Goal: Unclear

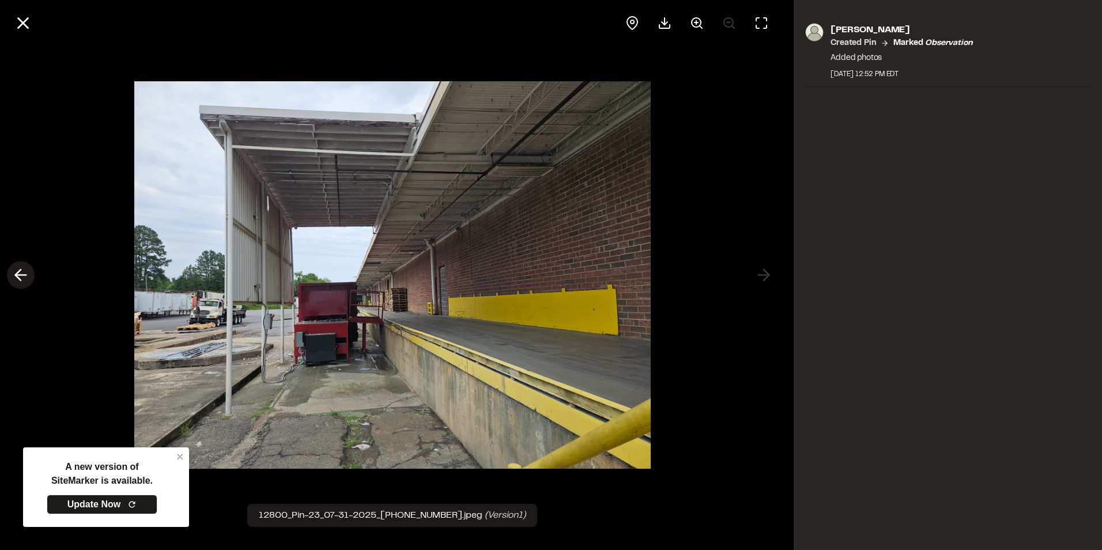
click at [28, 275] on icon at bounding box center [21, 275] width 18 height 20
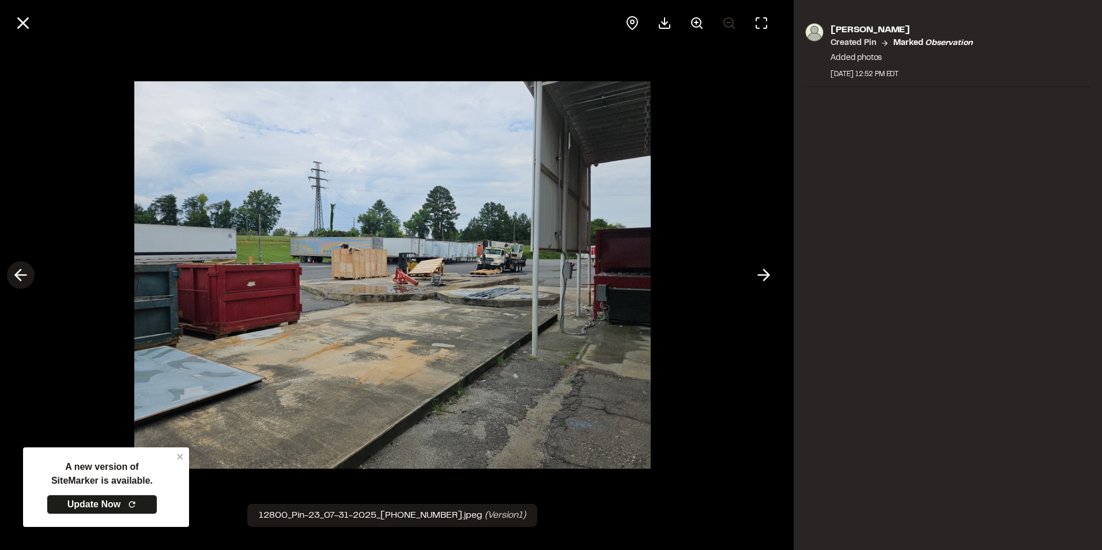
click at [28, 275] on icon at bounding box center [21, 275] width 18 height 20
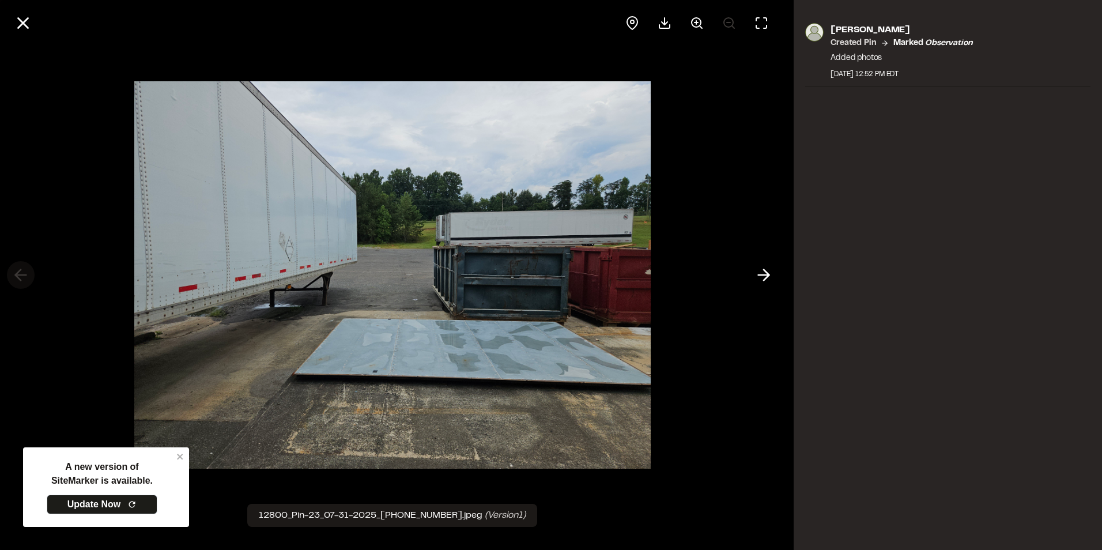
click at [28, 275] on div at bounding box center [392, 275] width 784 height 550
click at [13, 24] on button at bounding box center [23, 23] width 28 height 28
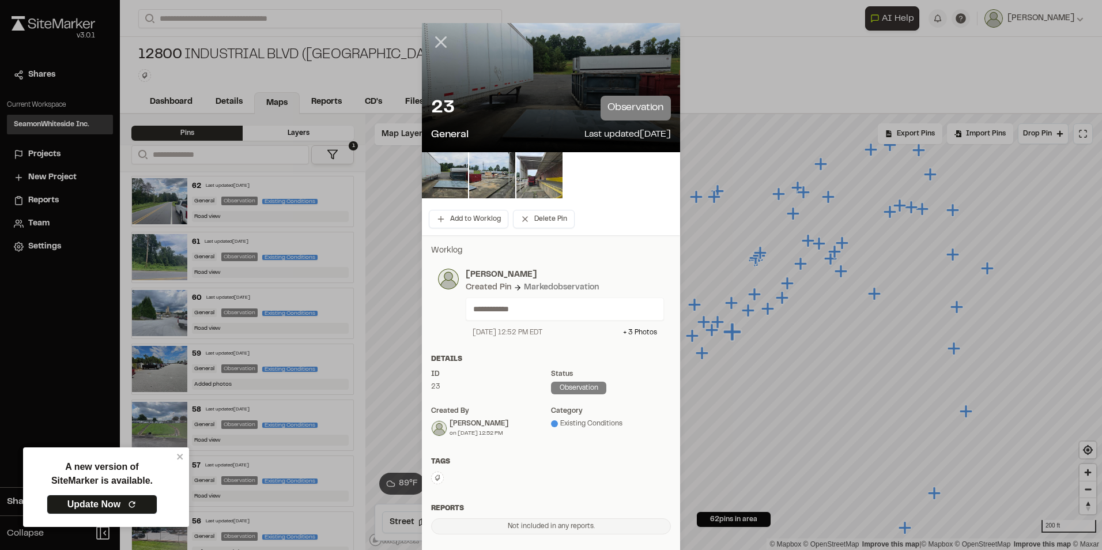
click at [436, 43] on line at bounding box center [441, 42] width 10 height 10
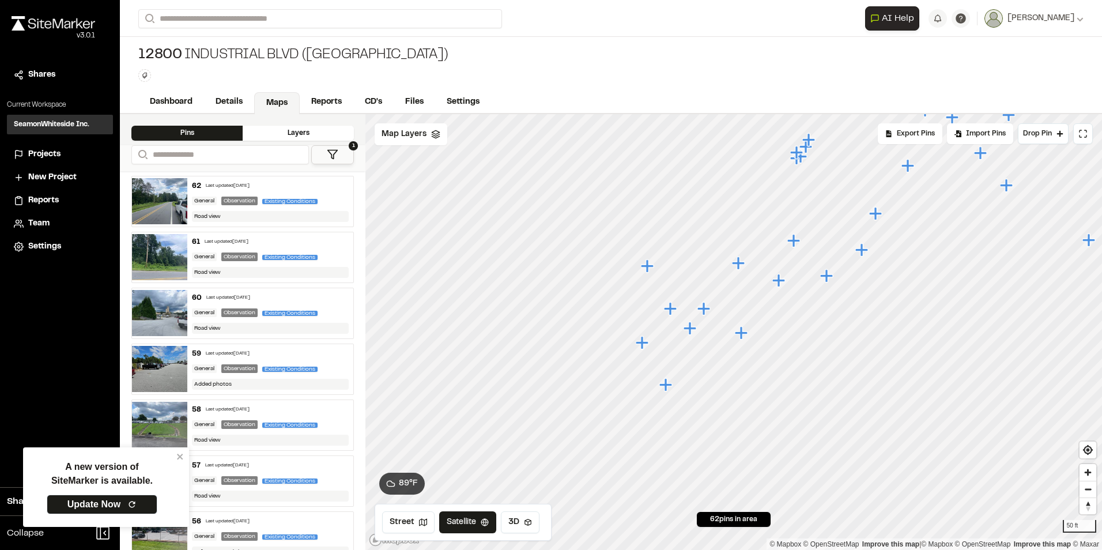
click at [690, 330] on icon "Map marker" at bounding box center [689, 328] width 13 height 13
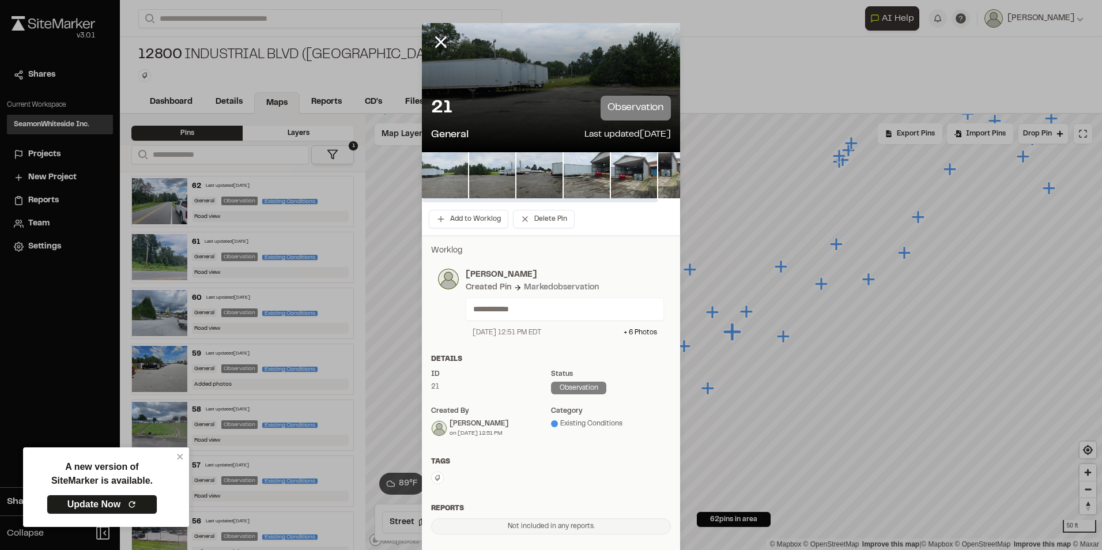
click at [433, 172] on img at bounding box center [445, 175] width 46 height 46
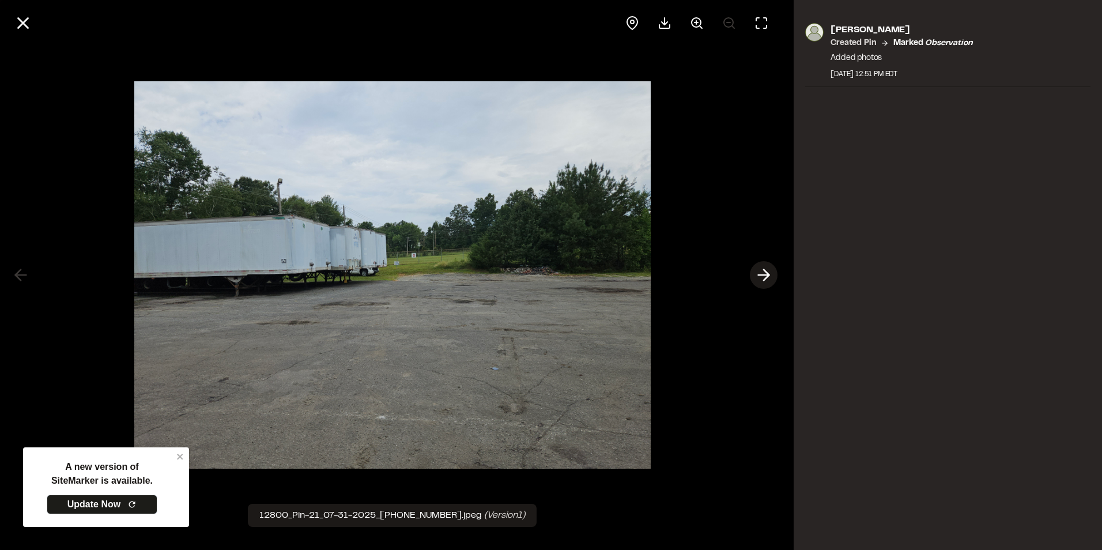
click at [759, 271] on icon at bounding box center [763, 275] width 18 height 20
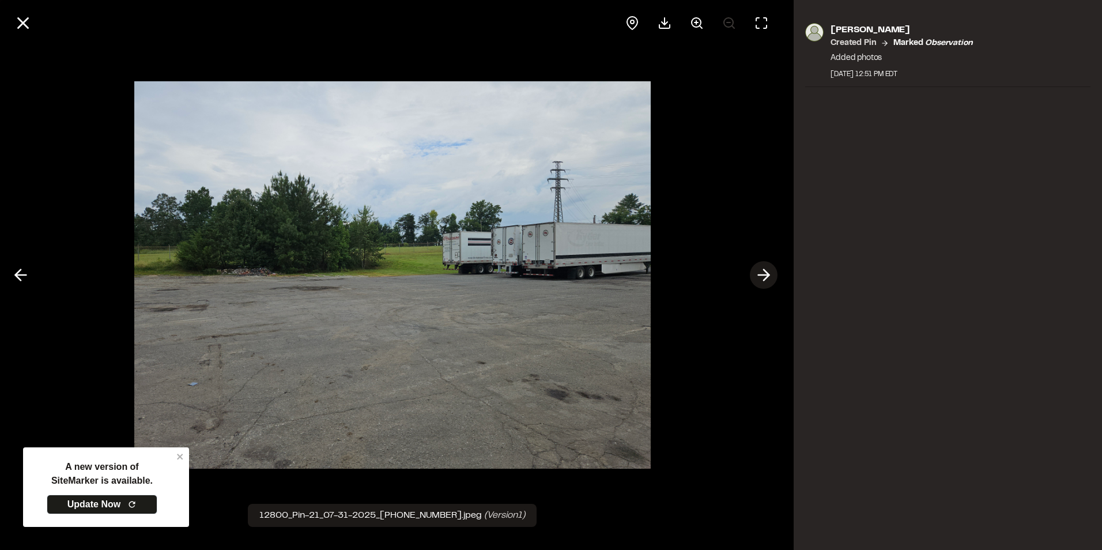
click at [759, 271] on icon at bounding box center [763, 275] width 18 height 20
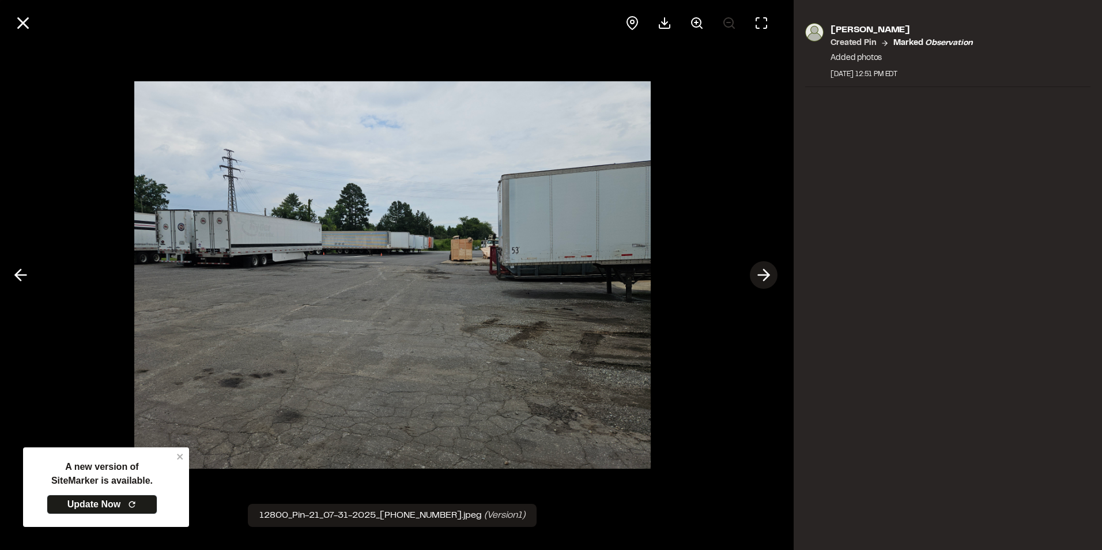
click at [759, 271] on icon at bounding box center [763, 275] width 18 height 20
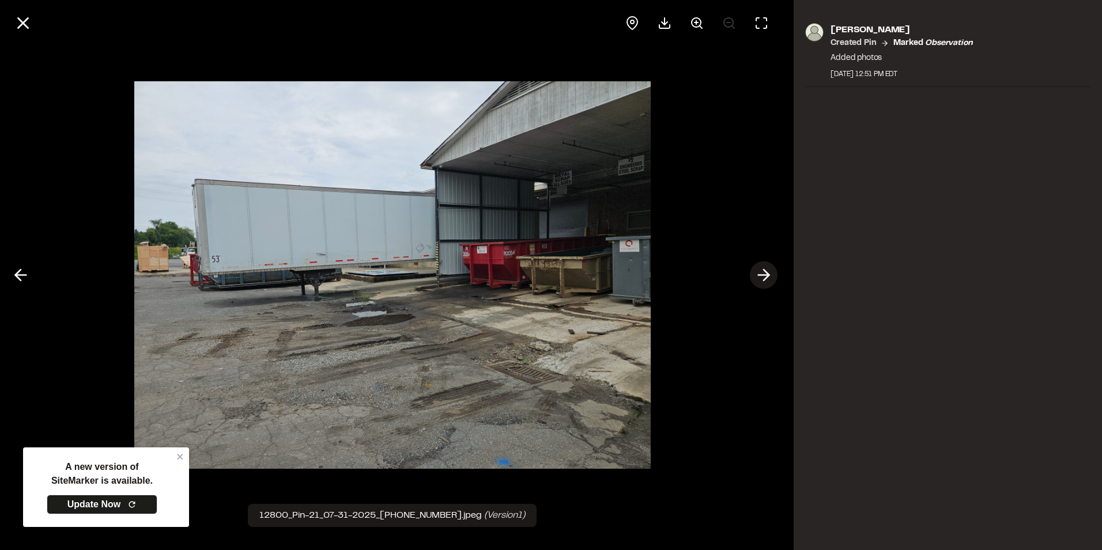
click at [759, 271] on icon at bounding box center [763, 275] width 18 height 20
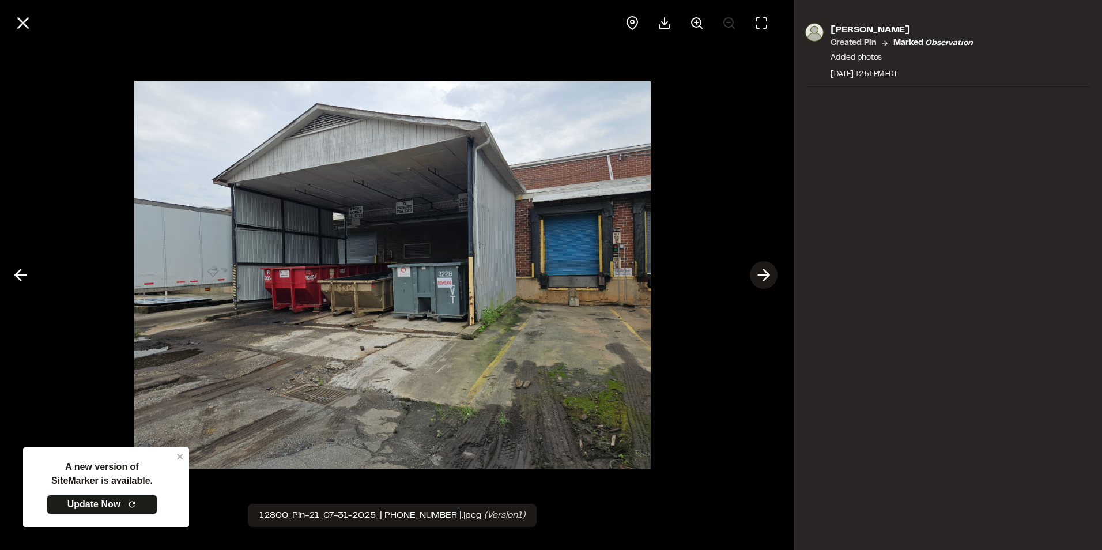
click at [759, 271] on icon at bounding box center [763, 275] width 18 height 20
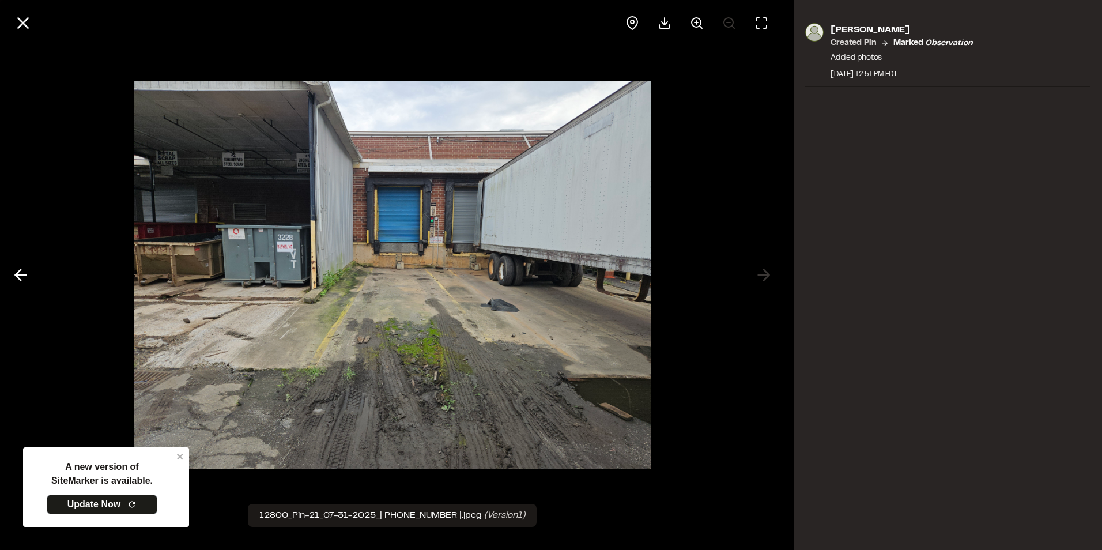
click at [765, 274] on div at bounding box center [392, 275] width 784 height 550
click at [31, 25] on icon at bounding box center [23, 23] width 20 height 20
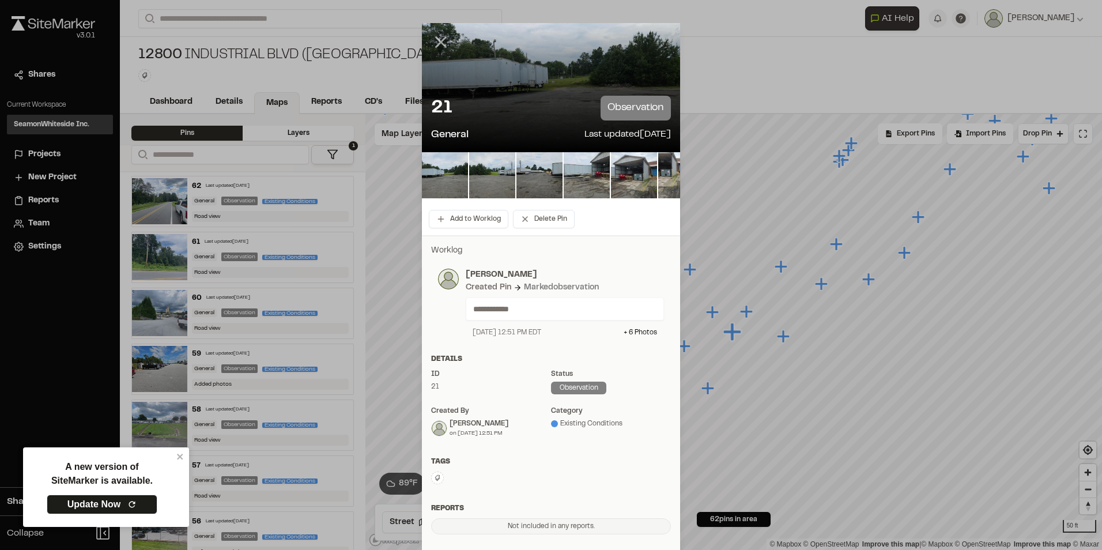
click at [436, 40] on line at bounding box center [441, 42] width 10 height 10
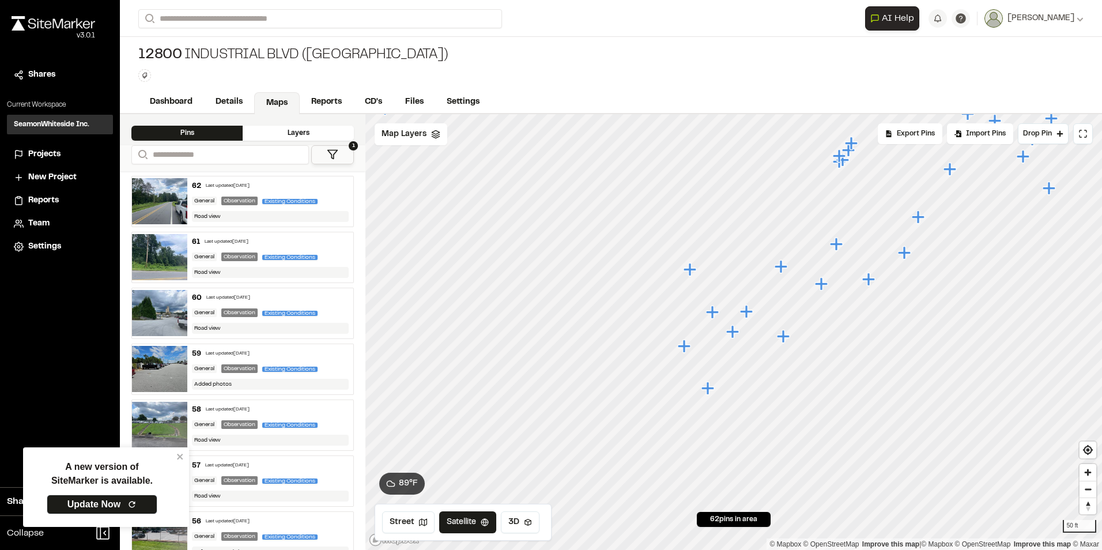
click at [785, 334] on icon "Map marker" at bounding box center [783, 336] width 13 height 13
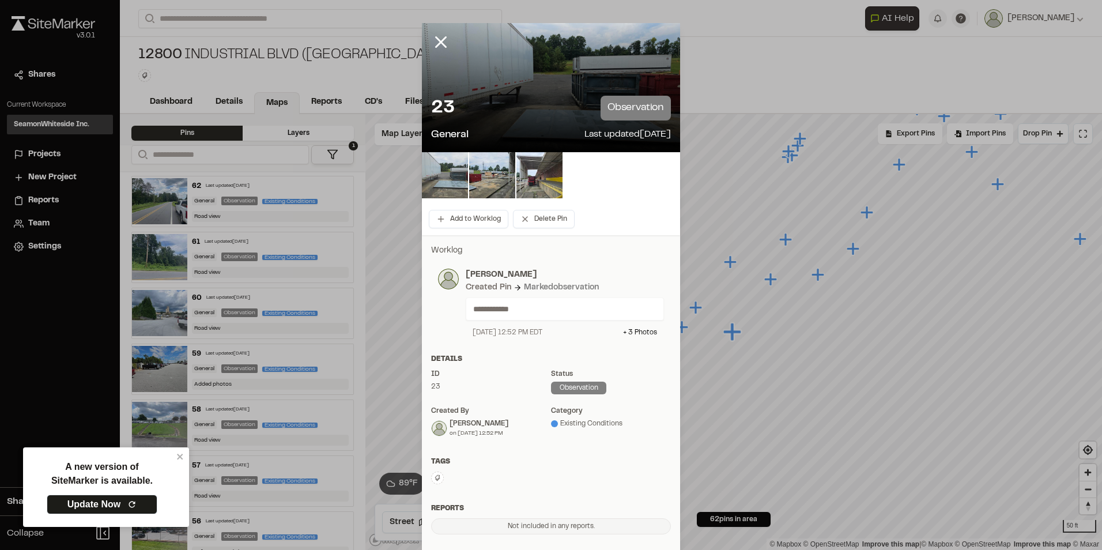
click at [452, 182] on img at bounding box center [445, 175] width 46 height 46
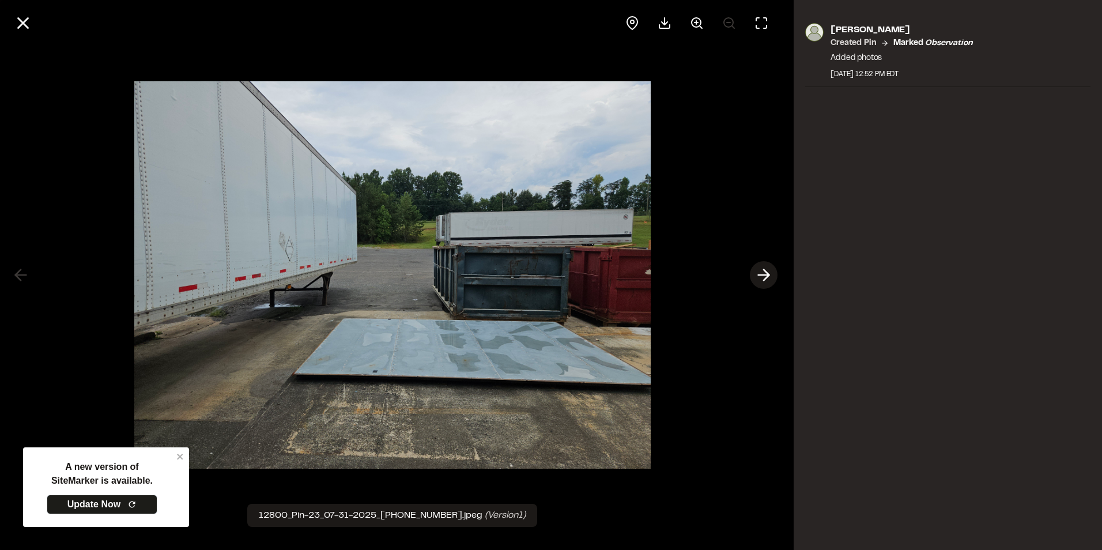
click at [768, 278] on icon at bounding box center [763, 275] width 18 height 20
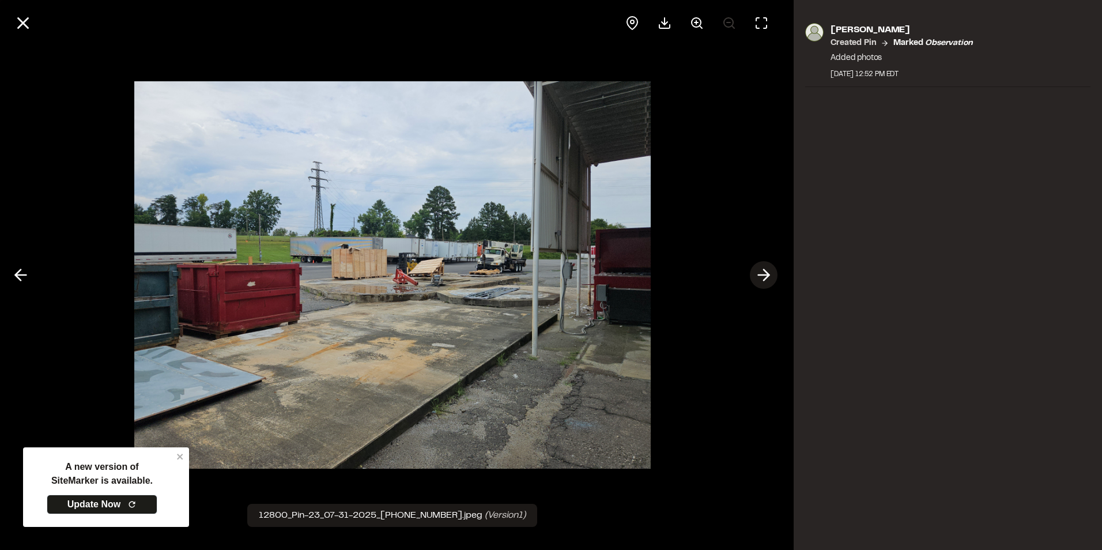
click at [768, 278] on icon at bounding box center [763, 275] width 18 height 20
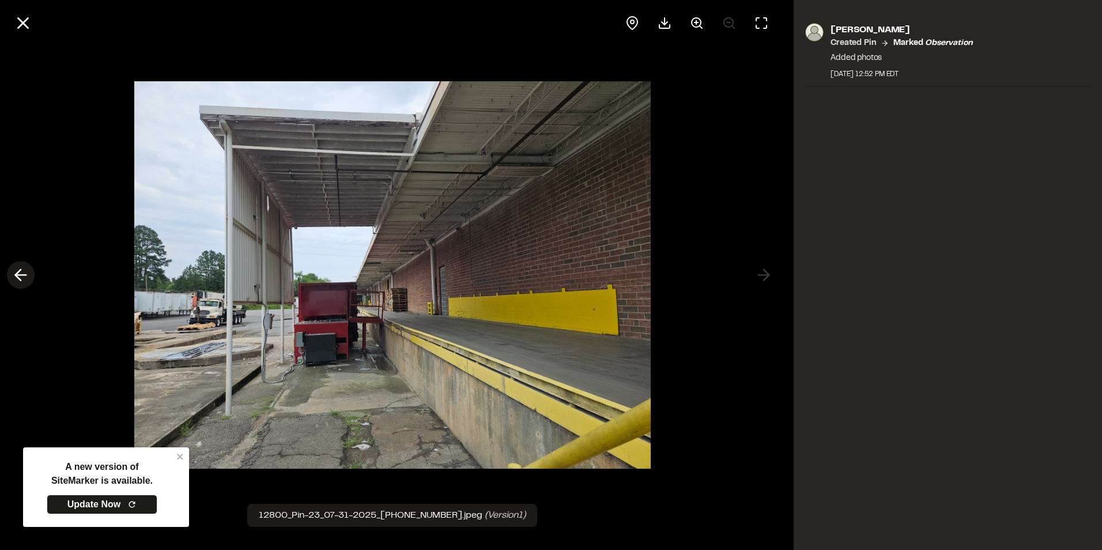
click at [18, 271] on polyline at bounding box center [18, 275] width 5 height 11
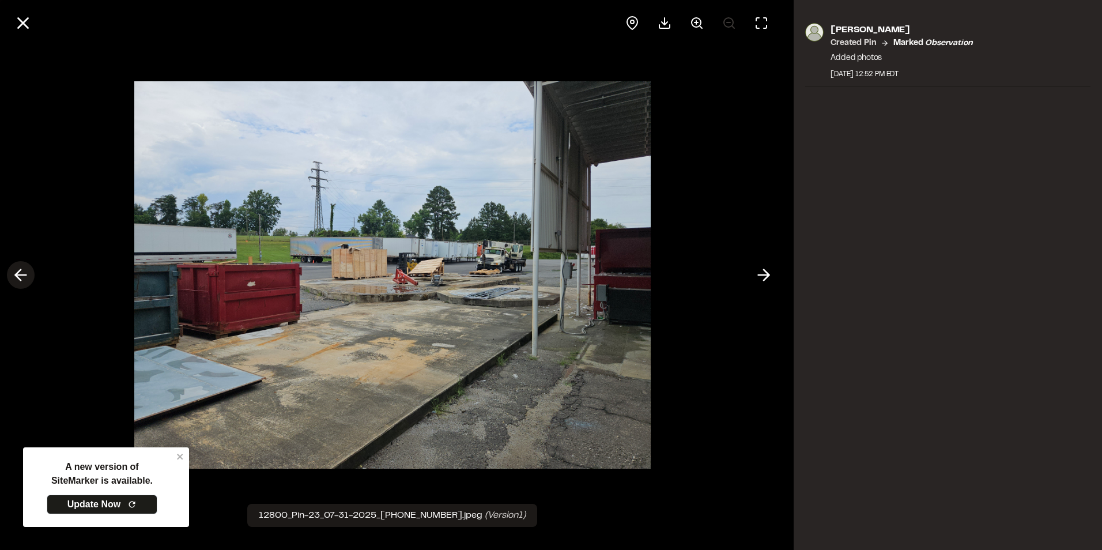
click at [18, 271] on polyline at bounding box center [18, 275] width 5 height 11
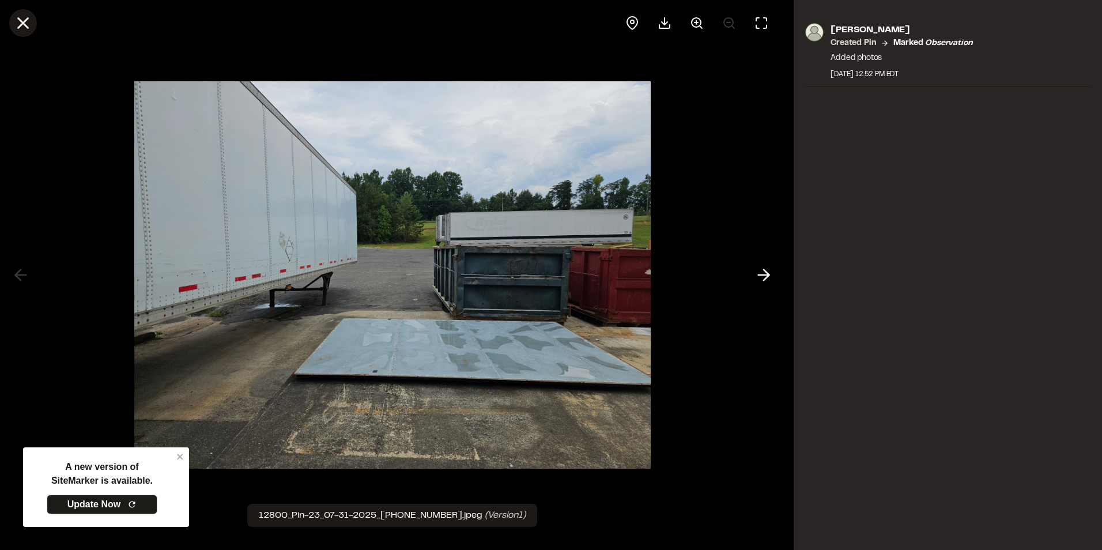
click at [25, 21] on line at bounding box center [23, 23] width 10 height 10
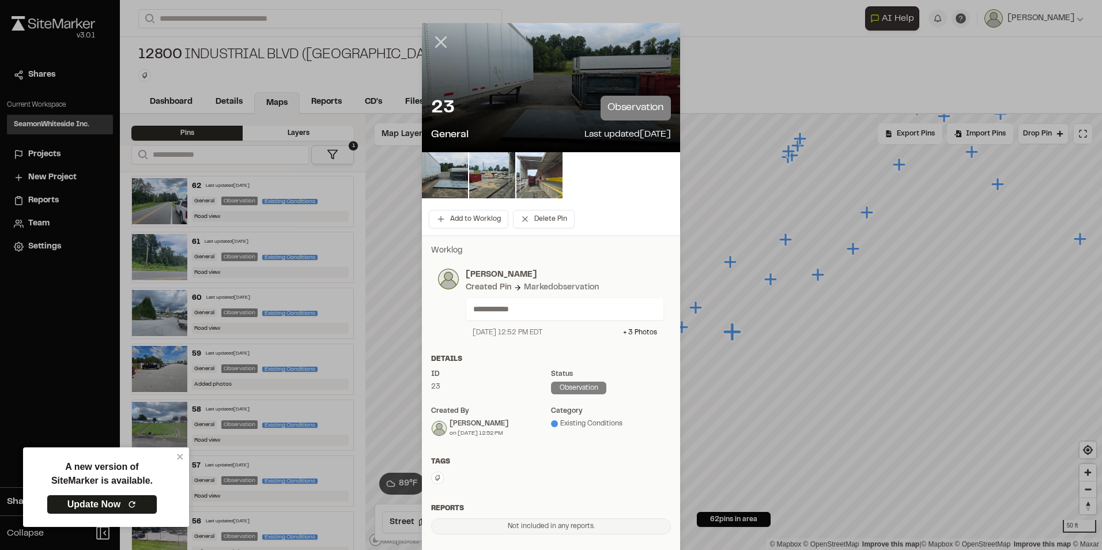
click at [436, 37] on icon at bounding box center [441, 42] width 20 height 20
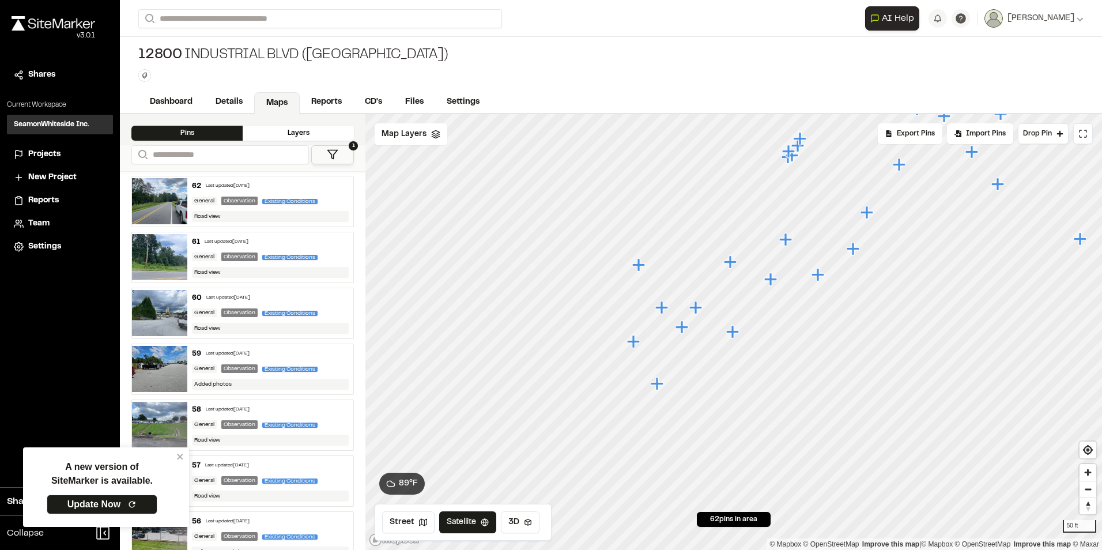
click at [660, 384] on icon "Map marker" at bounding box center [657, 383] width 13 height 13
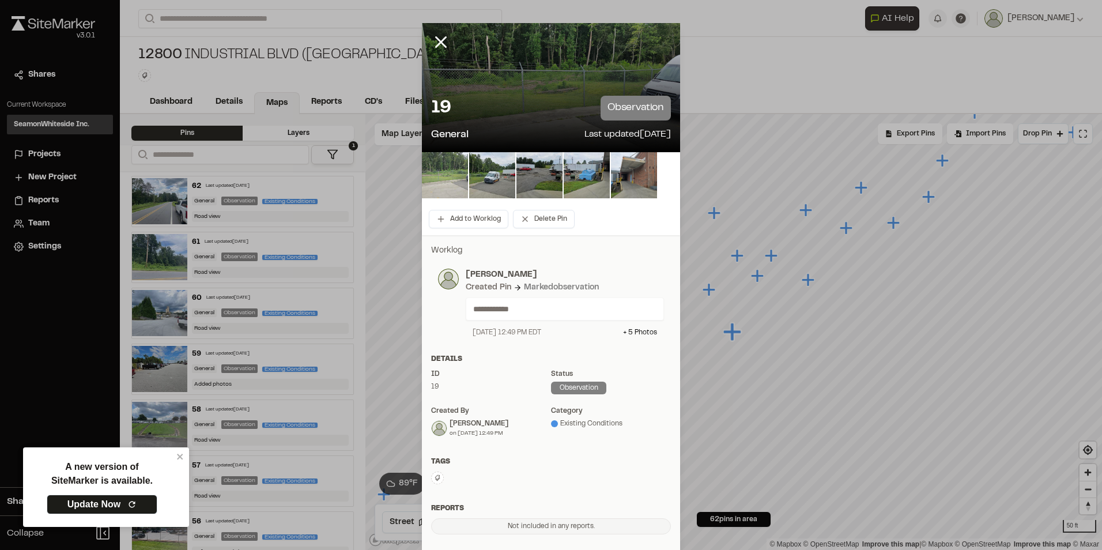
click at [440, 171] on img at bounding box center [445, 175] width 46 height 46
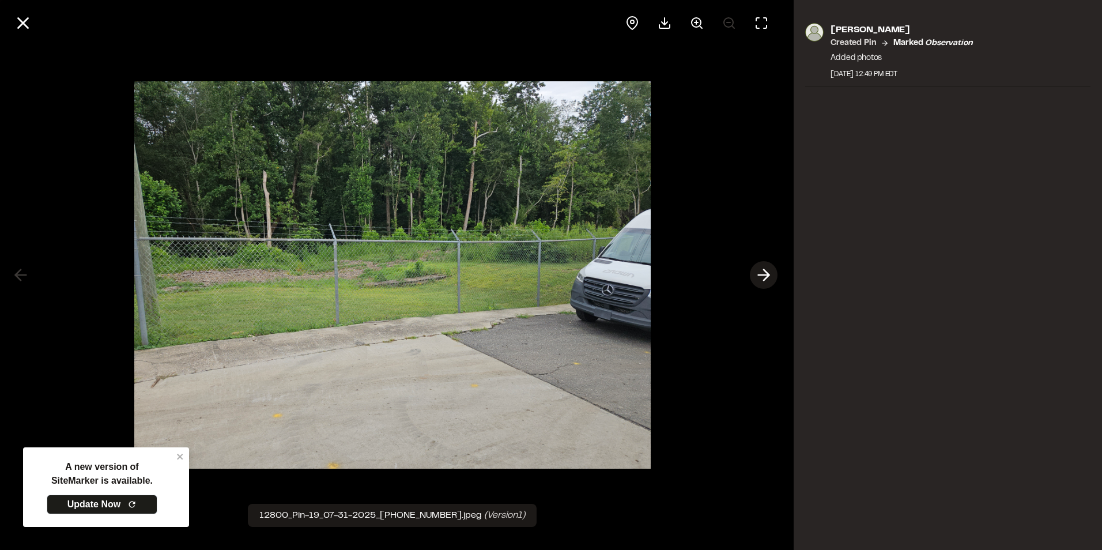
click at [765, 277] on icon at bounding box center [763, 275] width 18 height 20
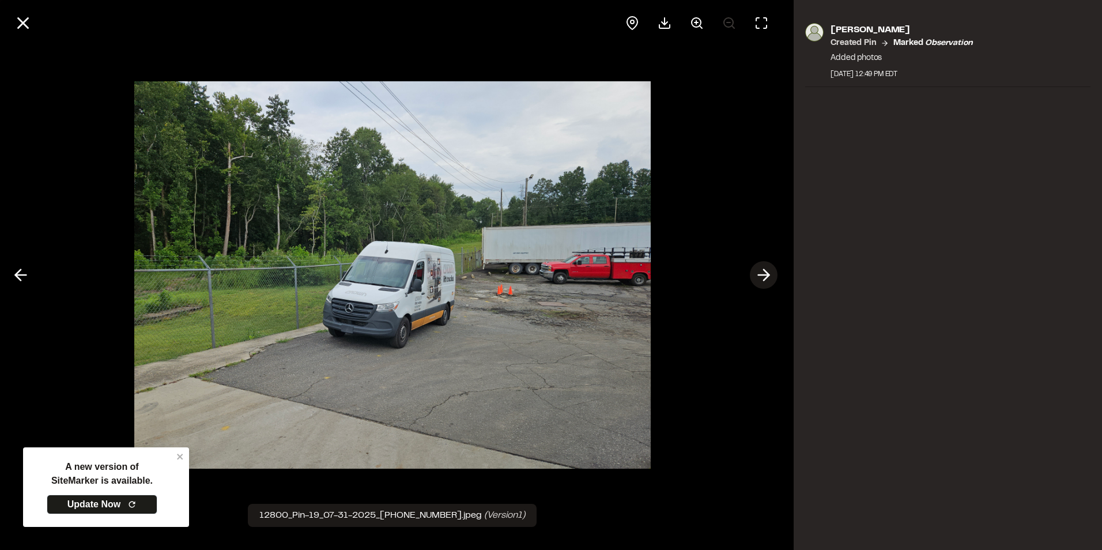
click at [765, 277] on icon at bounding box center [763, 275] width 18 height 20
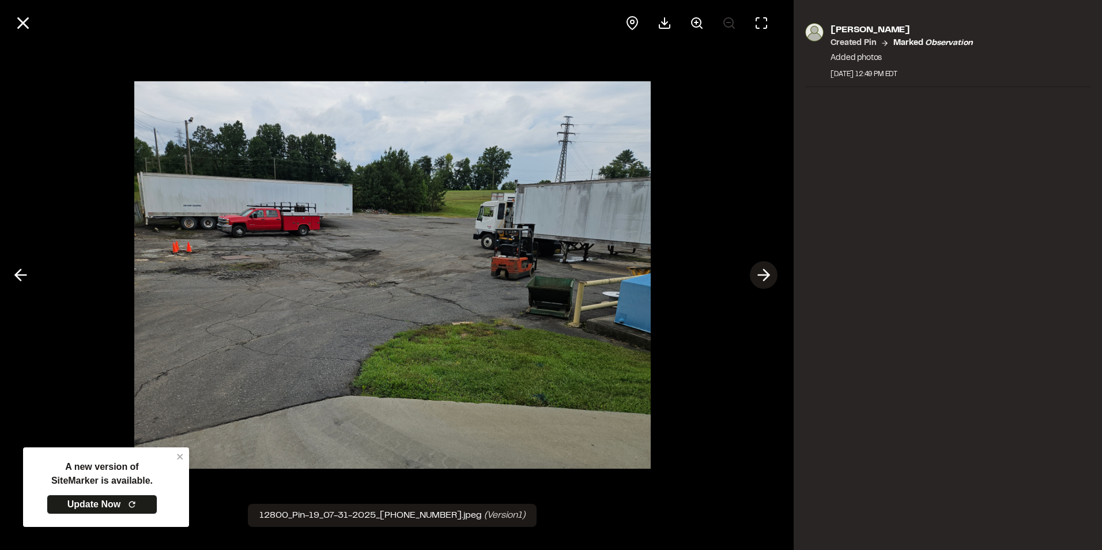
click at [765, 277] on icon at bounding box center [763, 275] width 18 height 20
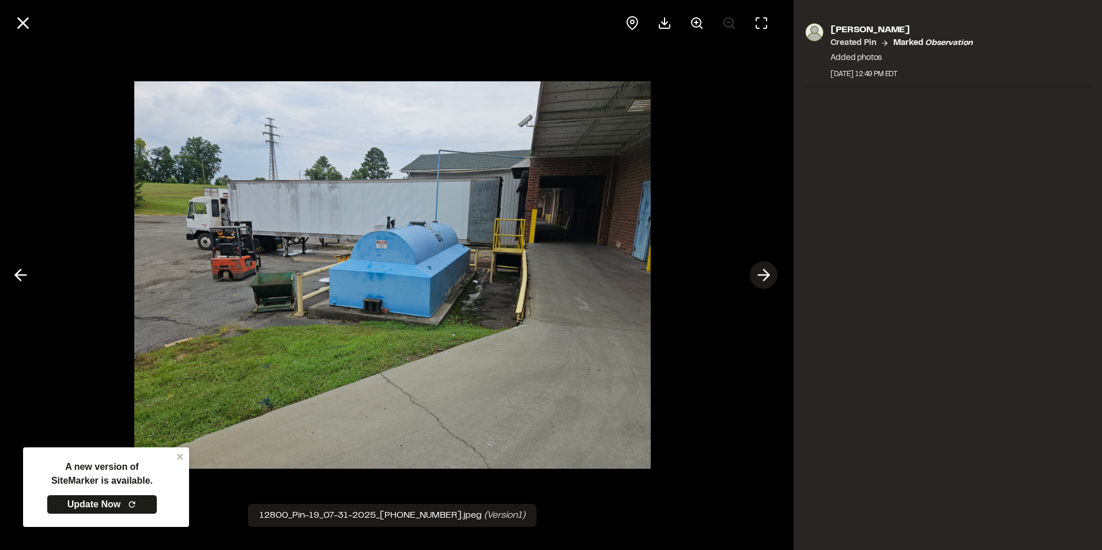
click at [756, 277] on icon at bounding box center [763, 275] width 18 height 20
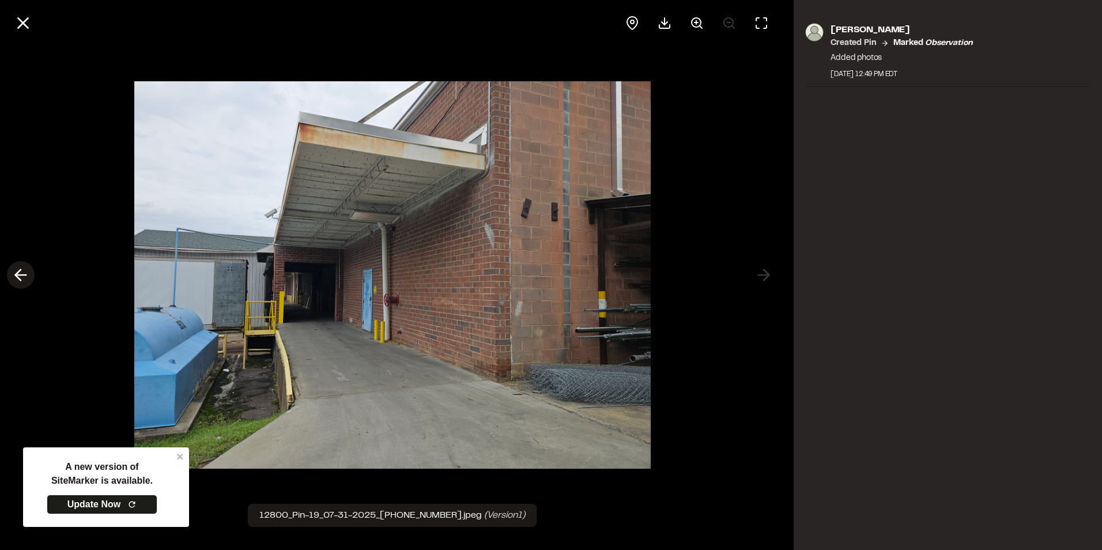
click at [25, 272] on icon at bounding box center [21, 275] width 18 height 20
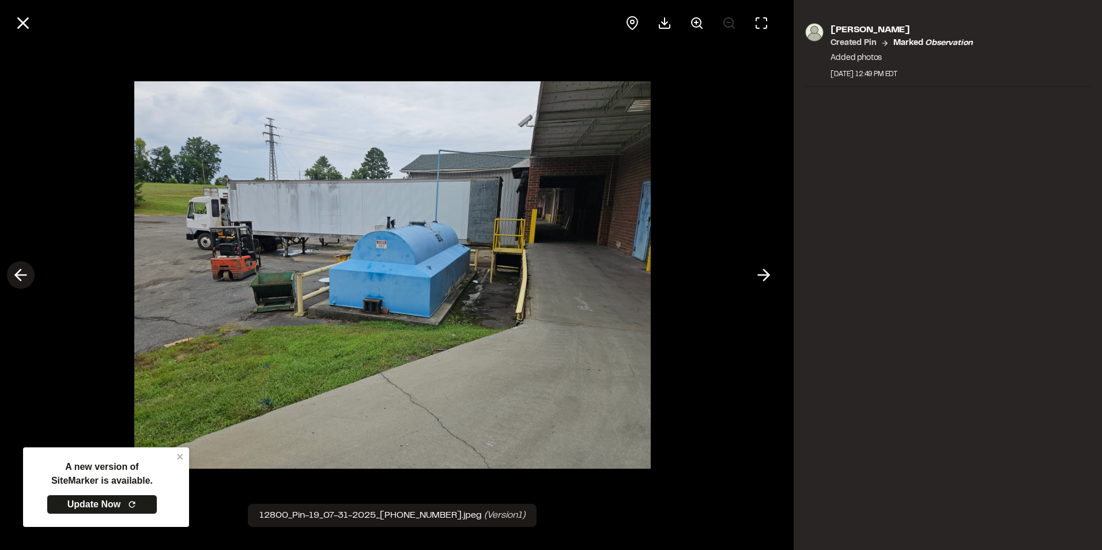
click at [25, 272] on icon at bounding box center [21, 275] width 18 height 20
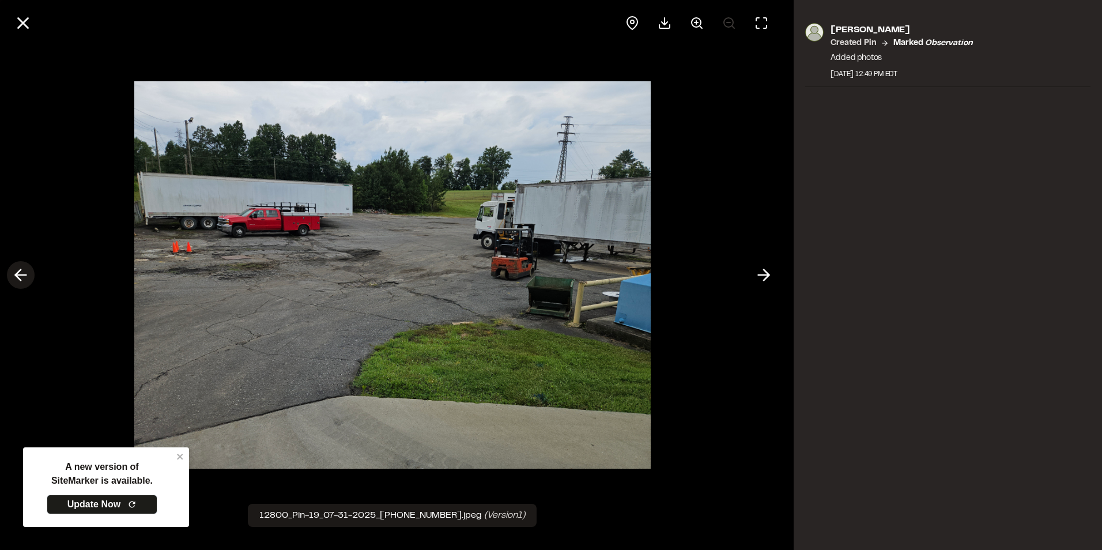
click at [25, 272] on icon at bounding box center [21, 275] width 18 height 20
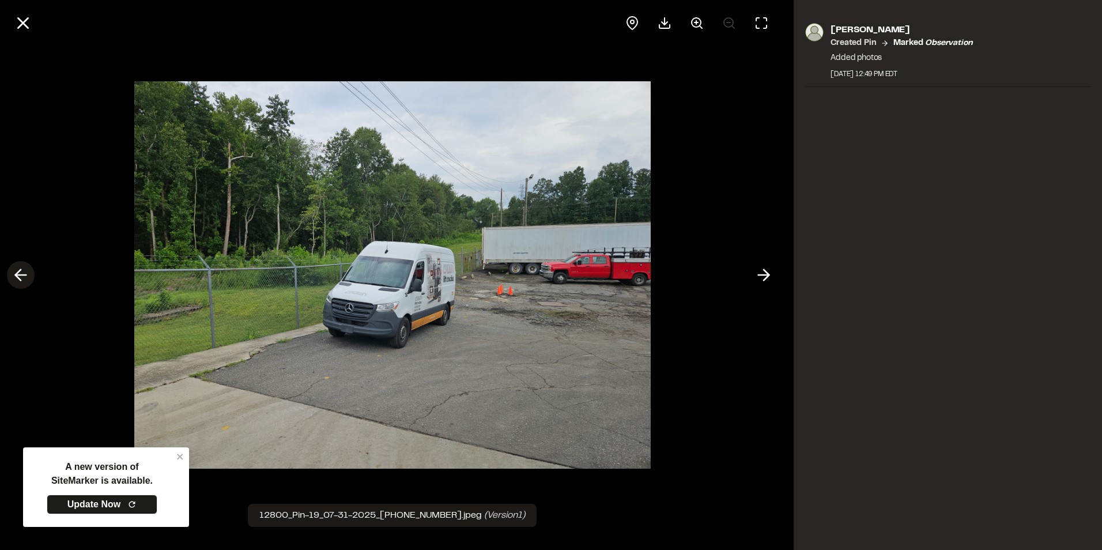
click at [25, 272] on icon at bounding box center [21, 275] width 18 height 20
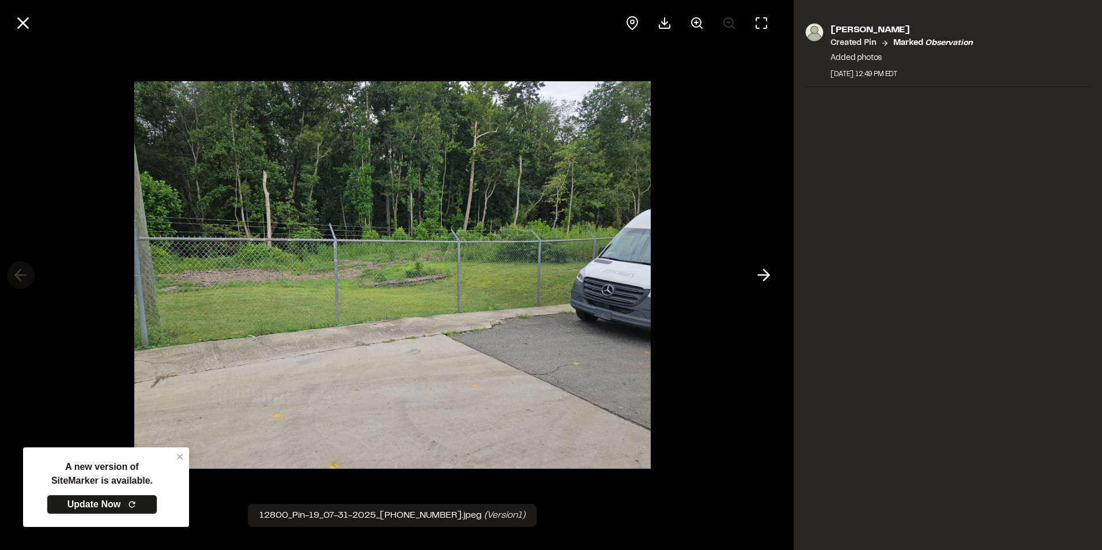
click at [25, 272] on div at bounding box center [392, 275] width 784 height 550
click at [759, 277] on icon at bounding box center [763, 275] width 18 height 20
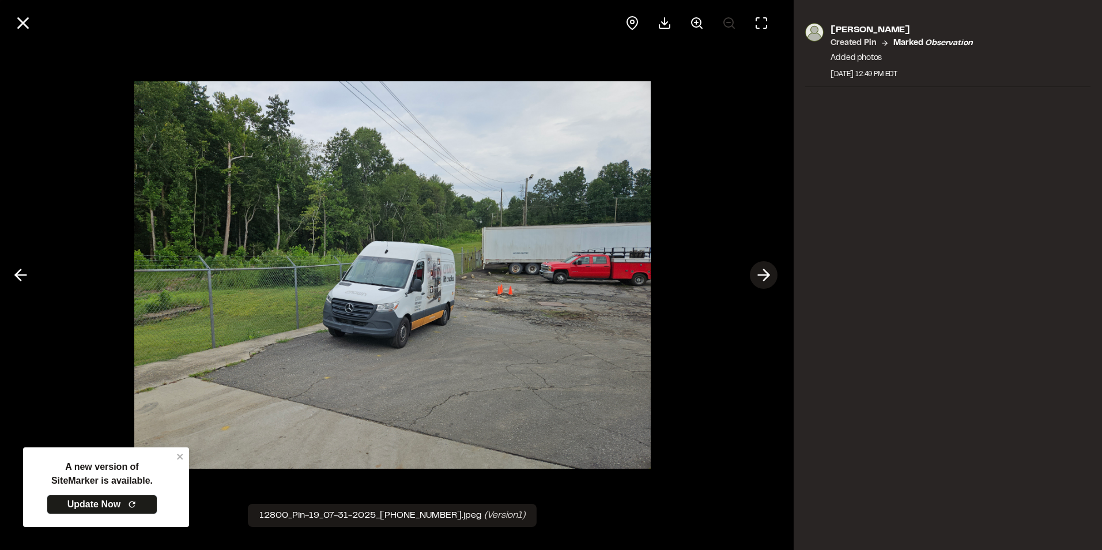
click at [759, 277] on icon at bounding box center [763, 275] width 18 height 20
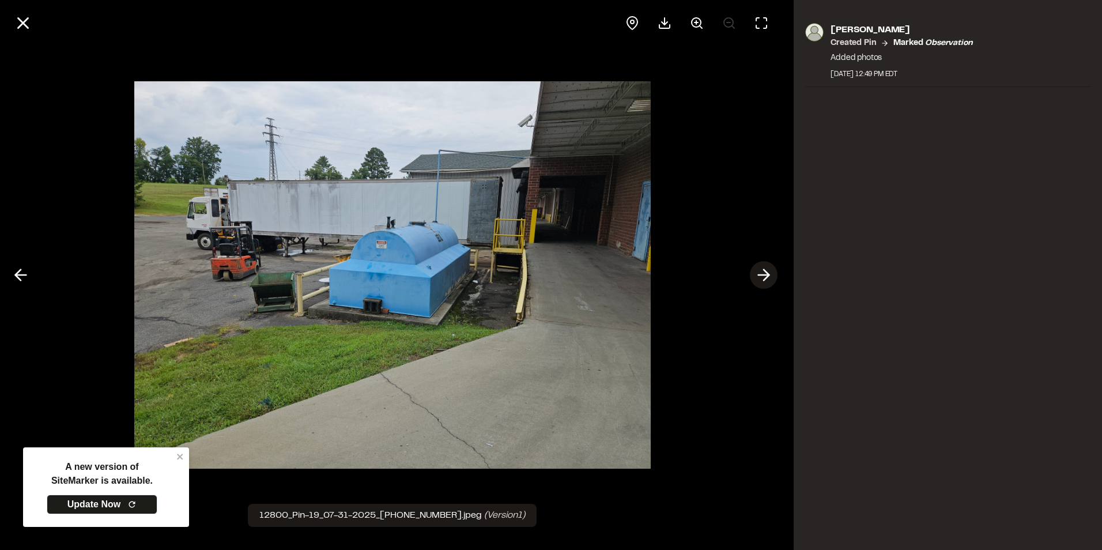
click at [759, 277] on icon at bounding box center [763, 275] width 18 height 20
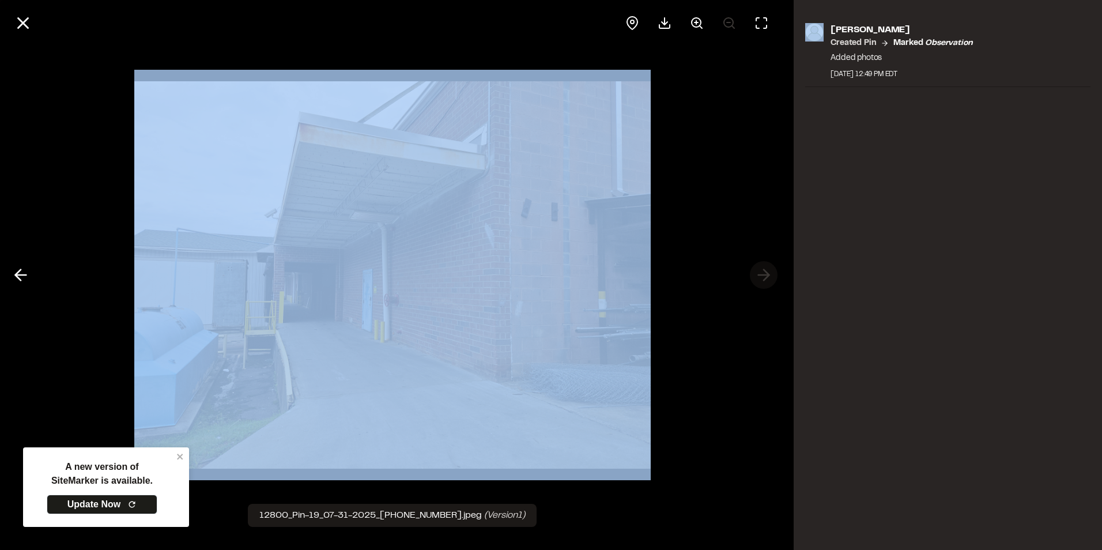
click at [759, 277] on div at bounding box center [392, 275] width 784 height 550
drag, startPoint x: 759, startPoint y: 277, endPoint x: 680, endPoint y: 361, distance: 115.8
click at [680, 361] on div at bounding box center [392, 275] width 784 height 550
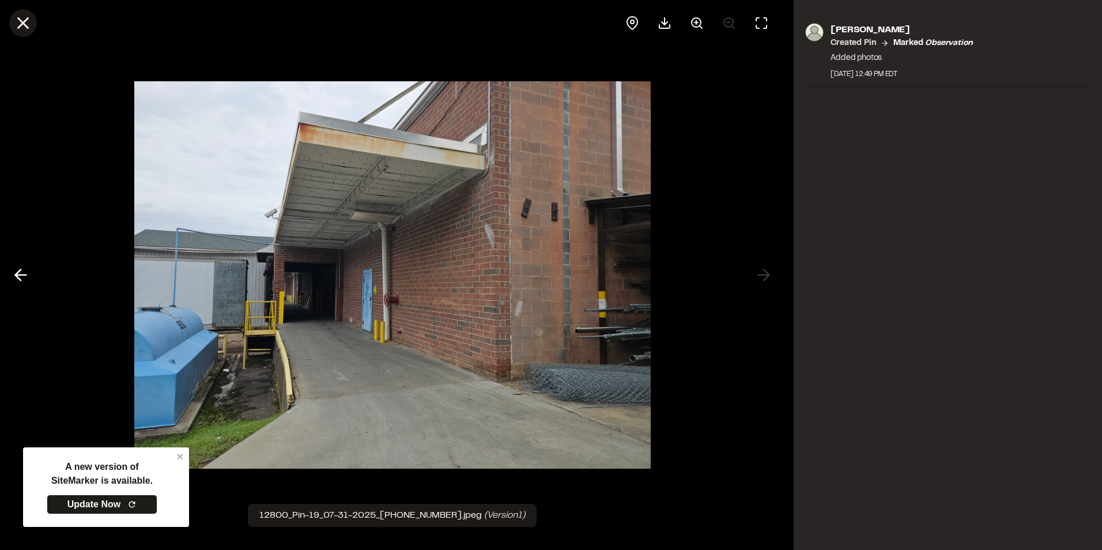
click at [22, 26] on icon at bounding box center [23, 23] width 20 height 20
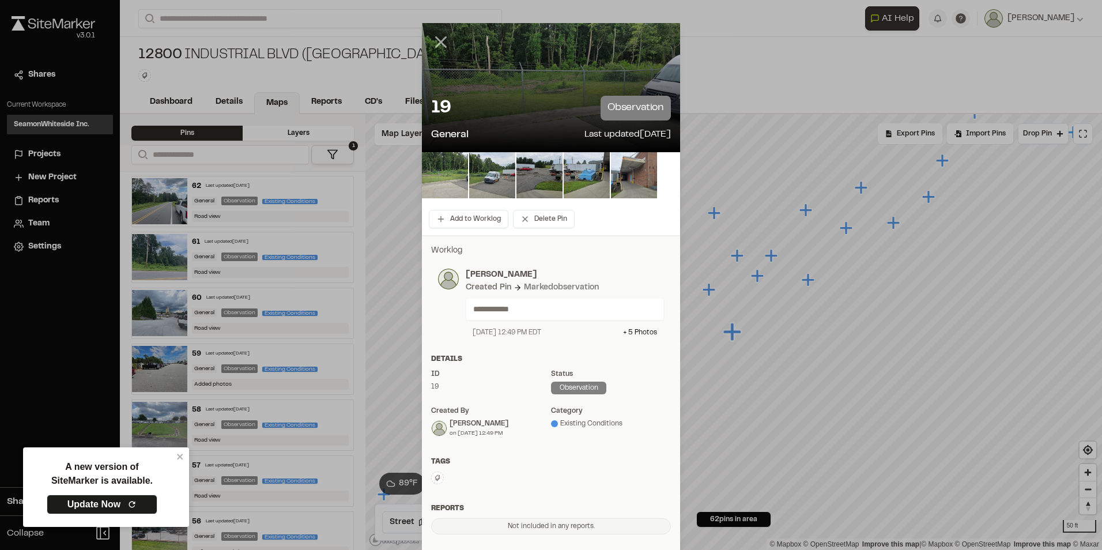
click at [432, 40] on icon at bounding box center [441, 42] width 20 height 20
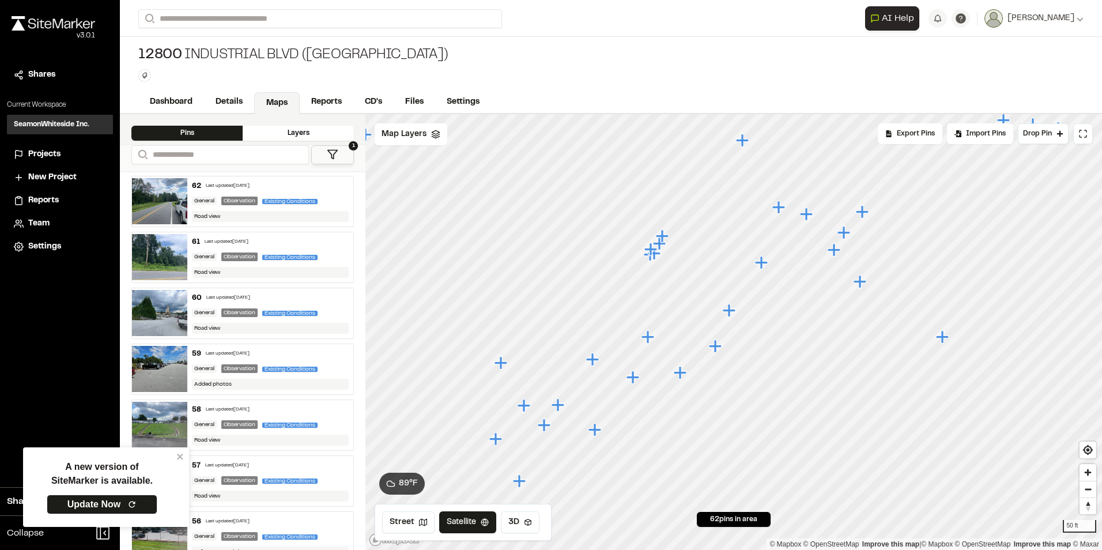
click at [834, 252] on icon "Map marker" at bounding box center [833, 249] width 13 height 13
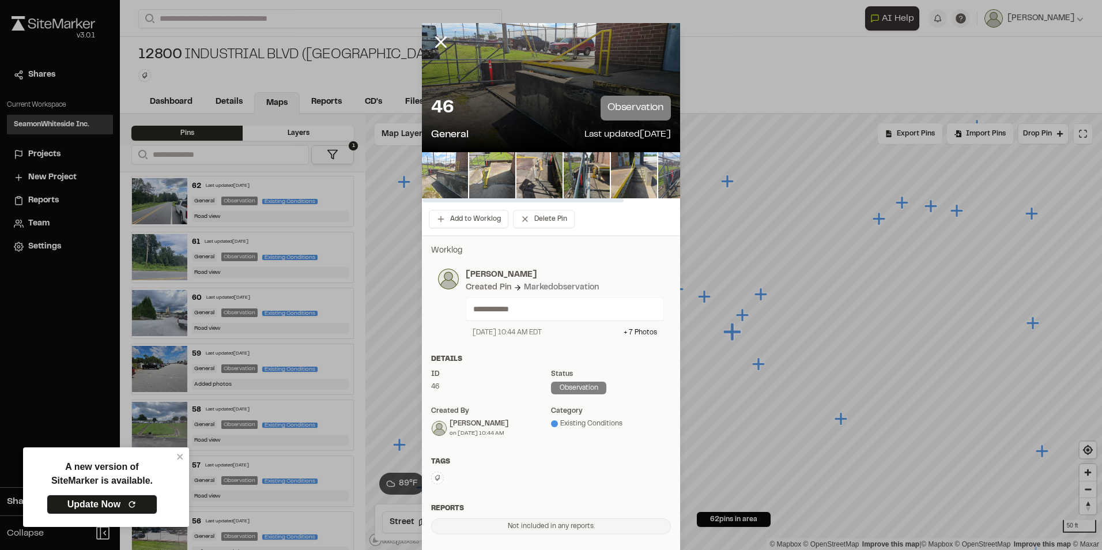
click at [451, 184] on img at bounding box center [445, 175] width 46 height 46
